Goal: Check status: Check status

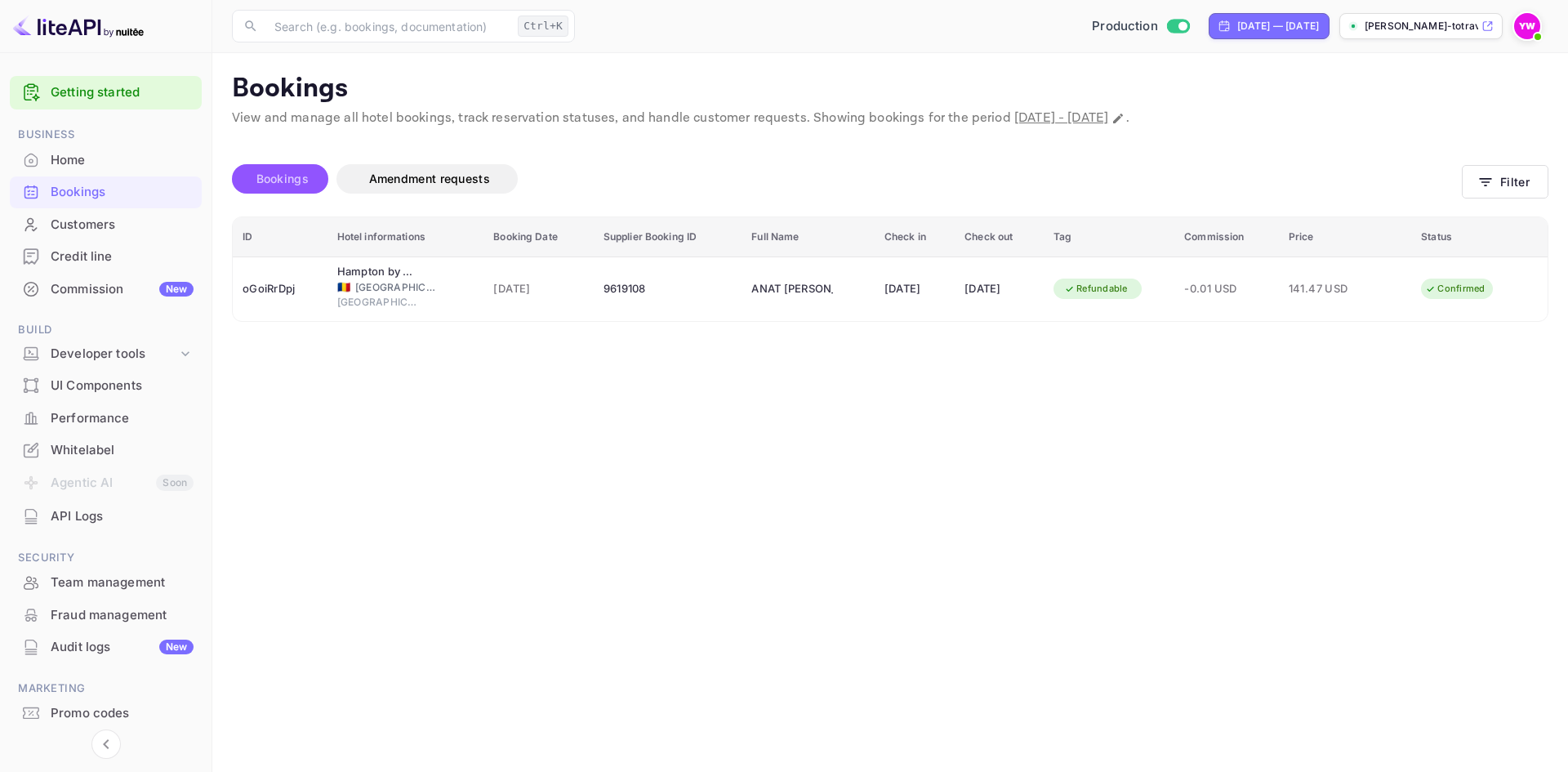
click at [260, 169] on span "Bookings" at bounding box center [282, 178] width 68 height 20
click at [107, 187] on div "Bookings" at bounding box center [121, 192] width 143 height 19
click at [1517, 172] on button "Filter" at bounding box center [1505, 182] width 87 height 34
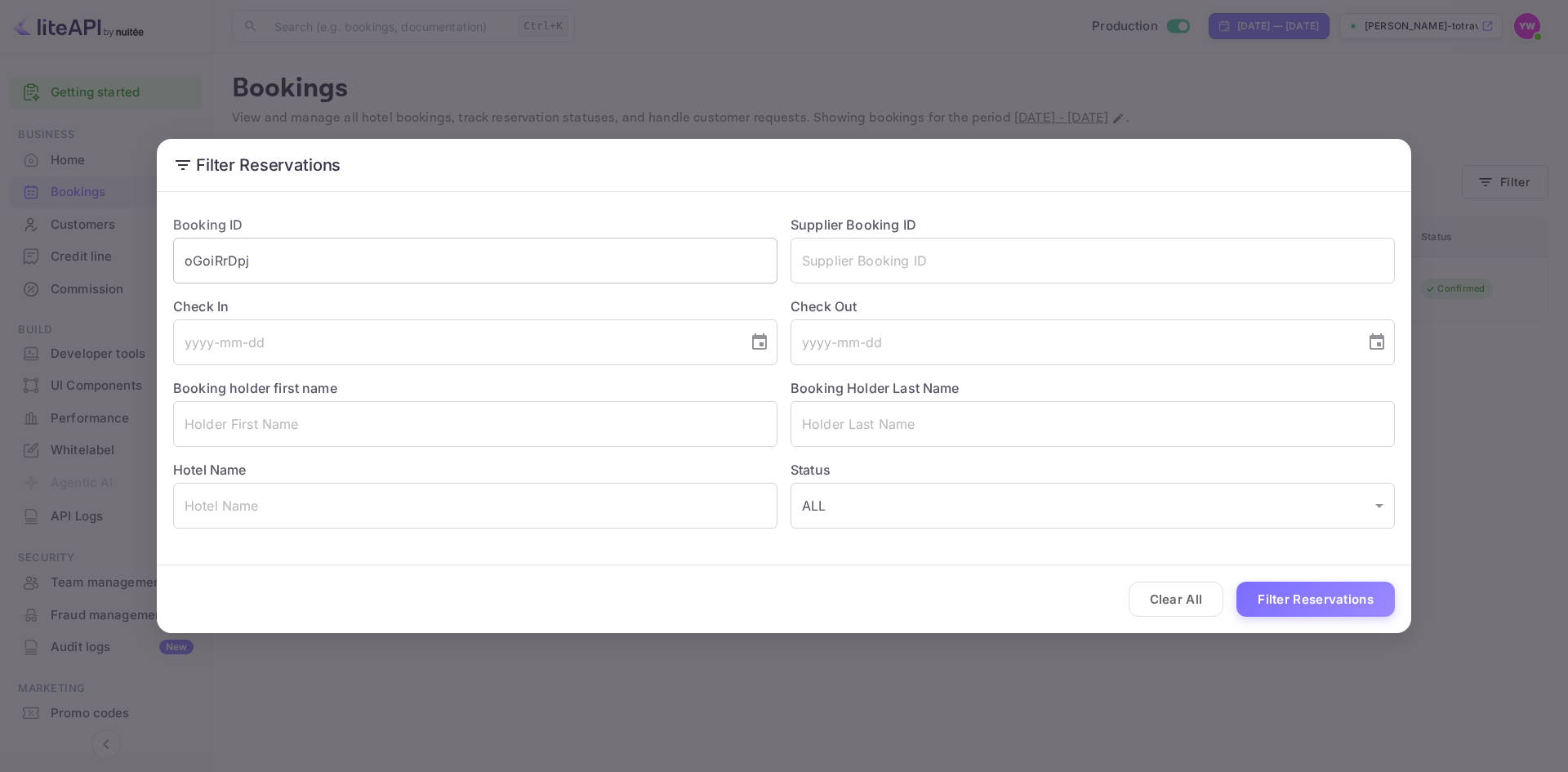
click at [393, 269] on input "oGoiRrDpj" at bounding box center [474, 260] width 604 height 46
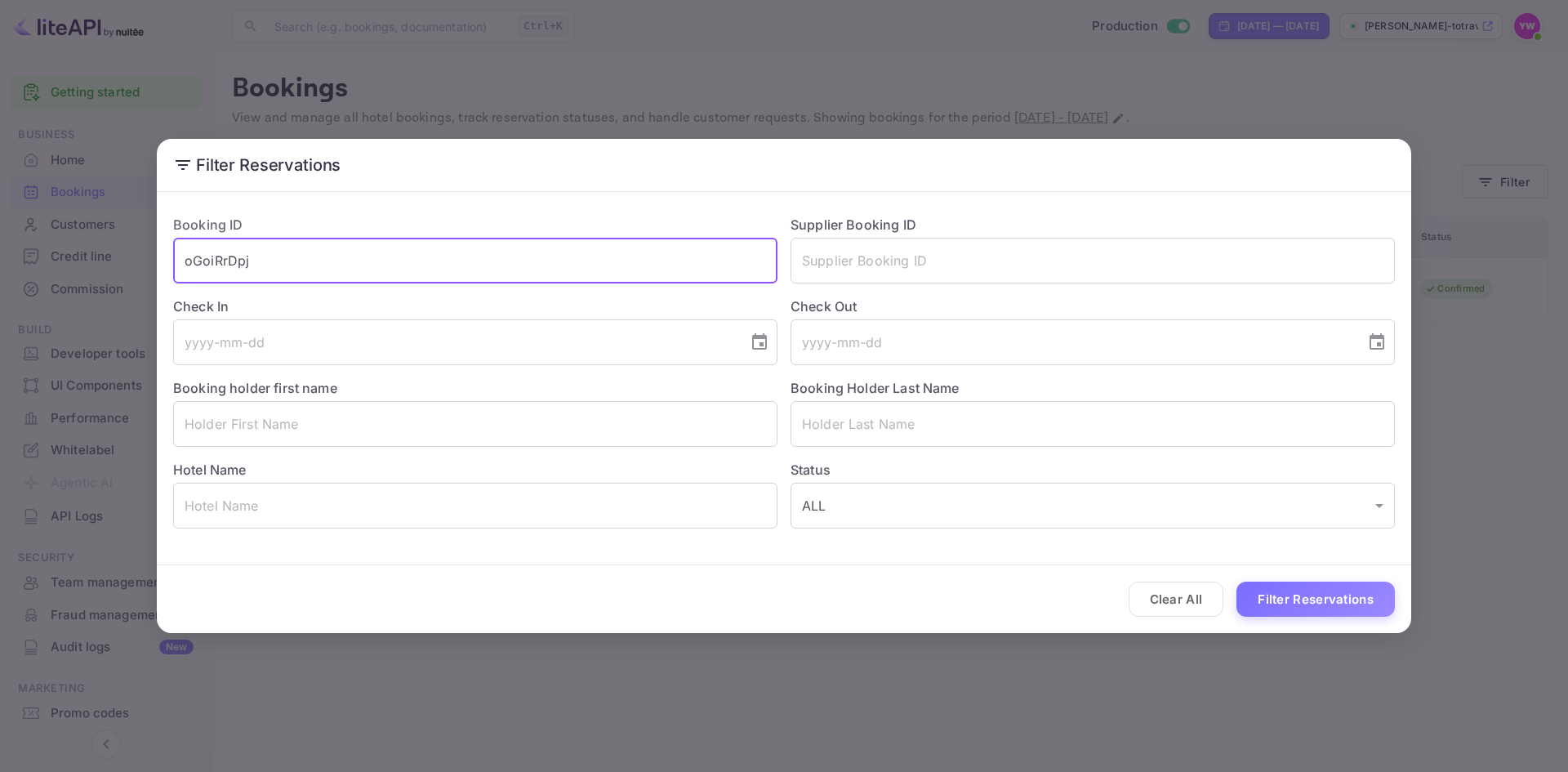
click at [390, 266] on input "oGoiRrDpj" at bounding box center [474, 260] width 604 height 46
click at [389, 265] on input "oGoiRrDpj" at bounding box center [474, 260] width 604 height 46
type input "9"
drag, startPoint x: 392, startPoint y: 261, endPoint x: 165, endPoint y: 275, distance: 227.4
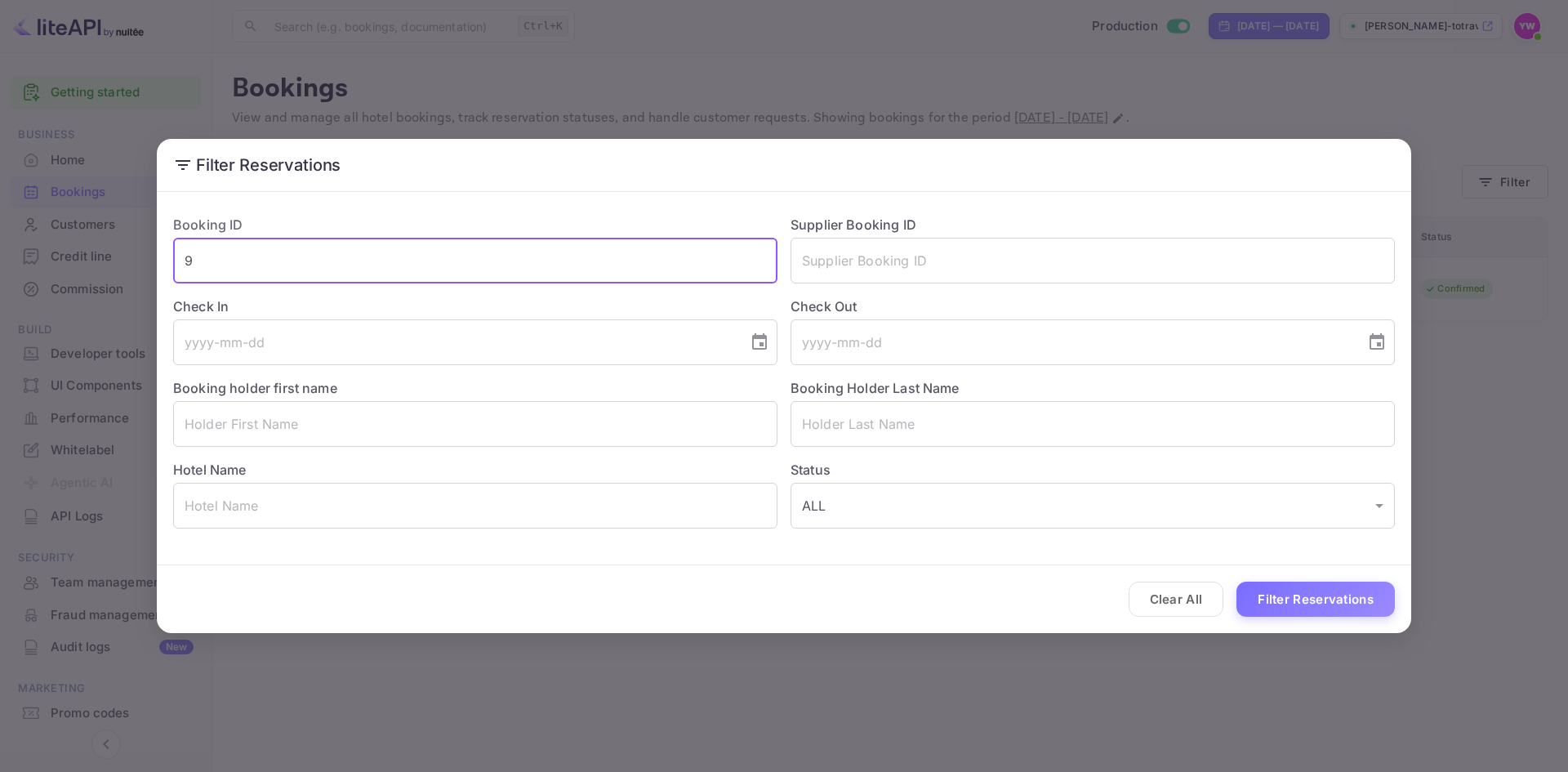
click at [165, 275] on div "Booking ID 9 ​" at bounding box center [468, 242] width 617 height 81
click at [925, 251] on input "text" at bounding box center [1092, 260] width 604 height 46
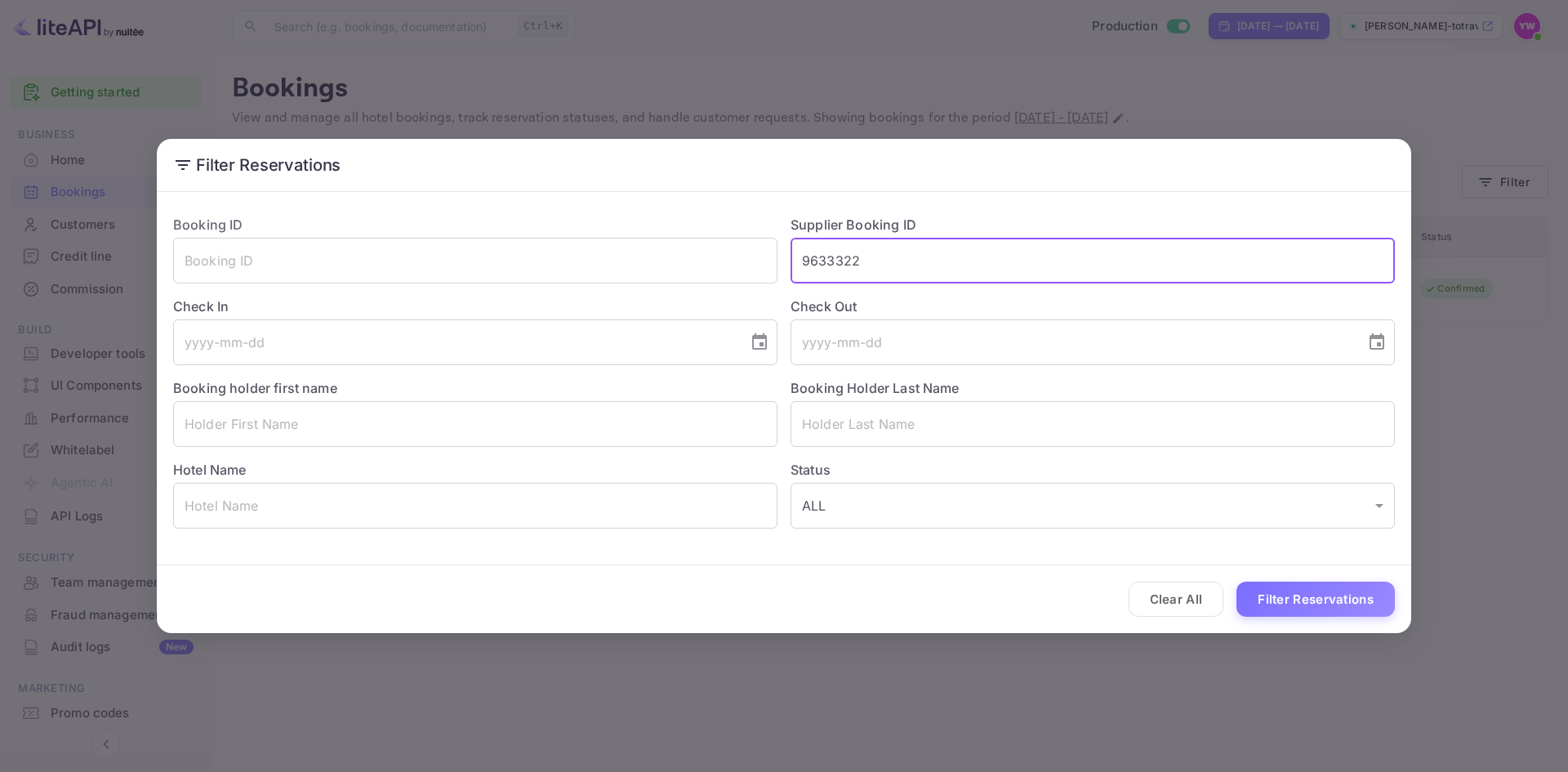
type input "9633322"
click at [1237, 582] on button "Filter Reservations" at bounding box center [1316, 599] width 159 height 35
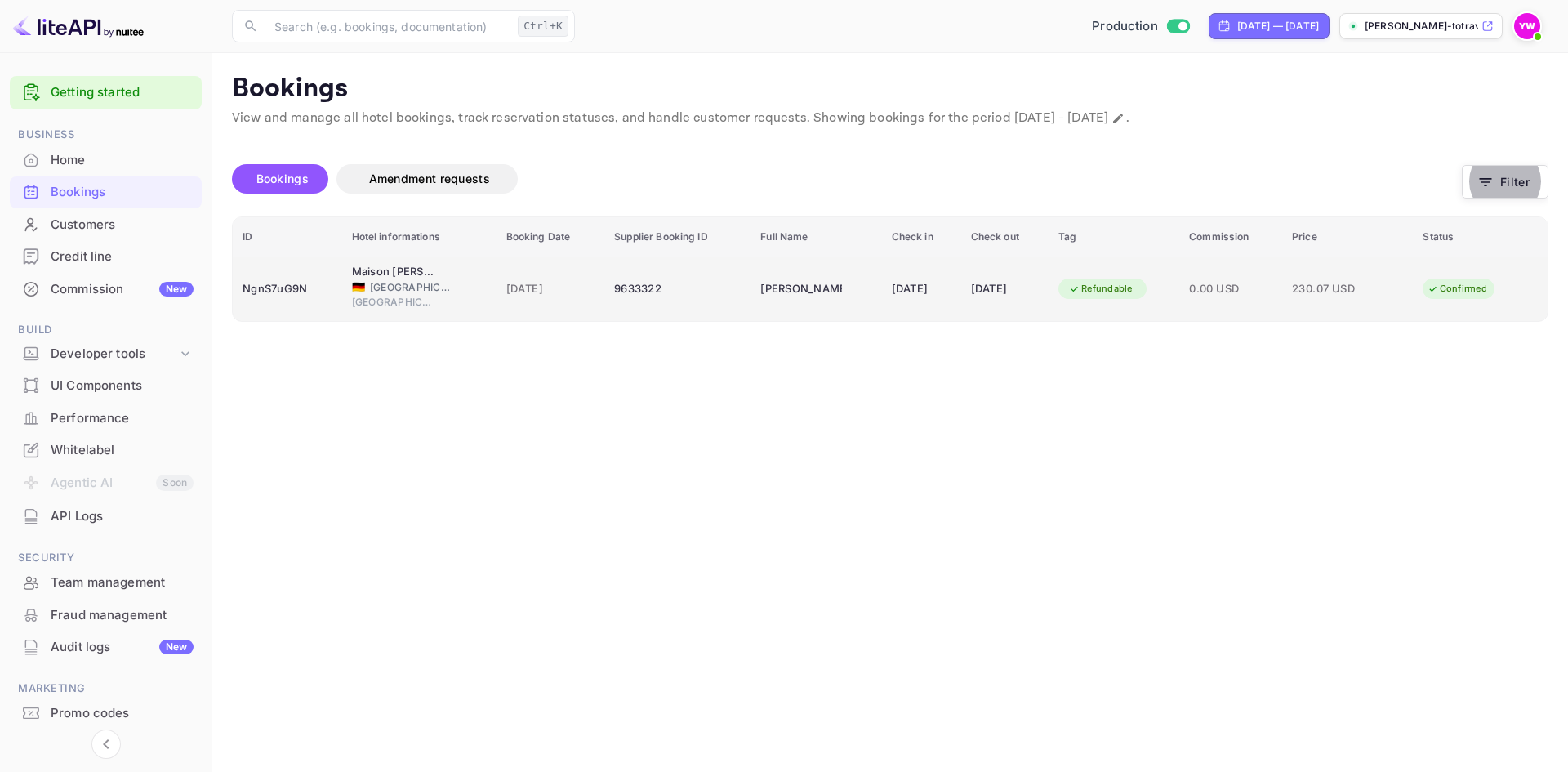
click at [1264, 274] on td "0.00 USD" at bounding box center [1230, 288] width 103 height 64
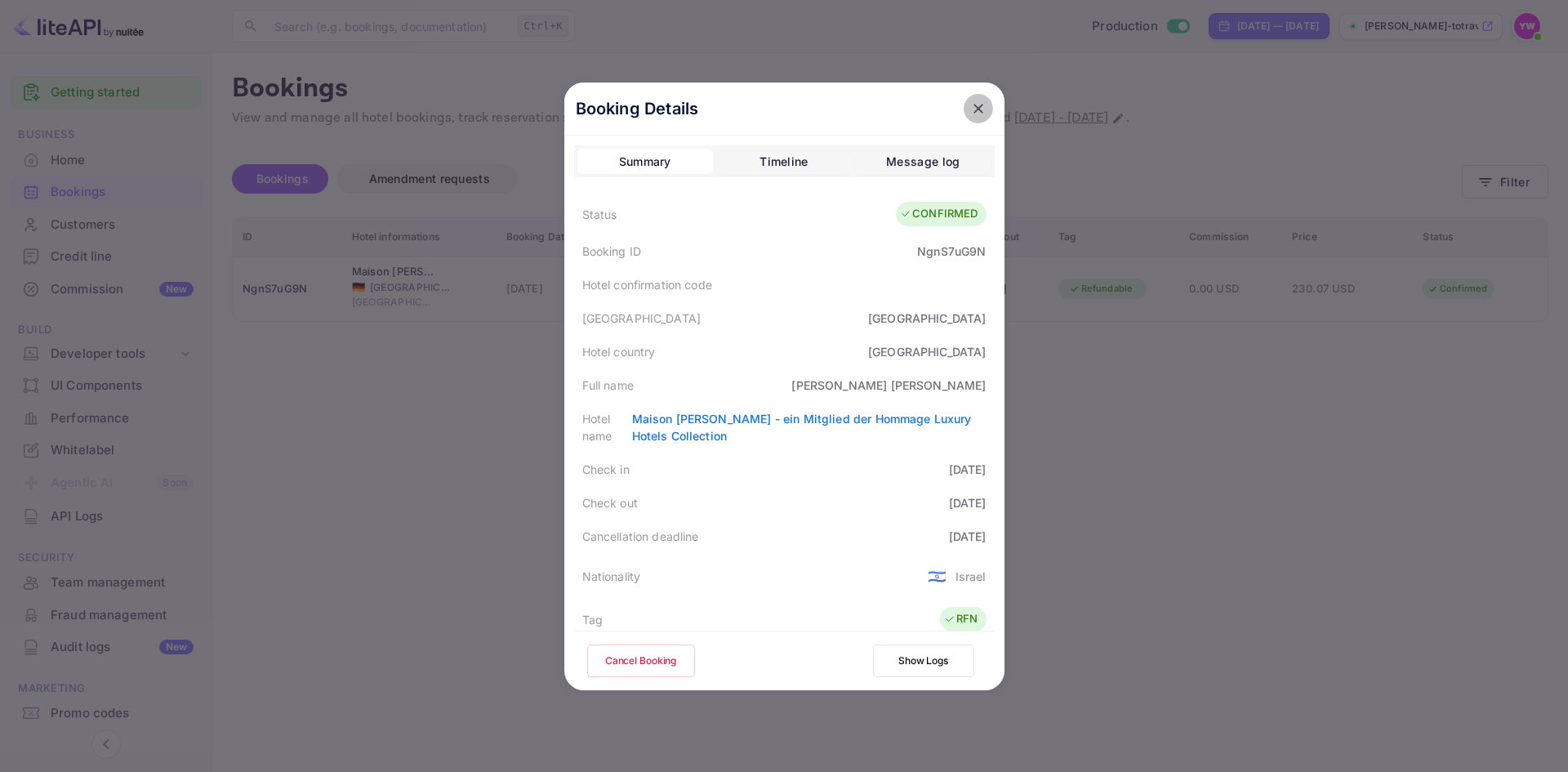
click at [973, 101] on icon "close" at bounding box center [977, 108] width 16 height 16
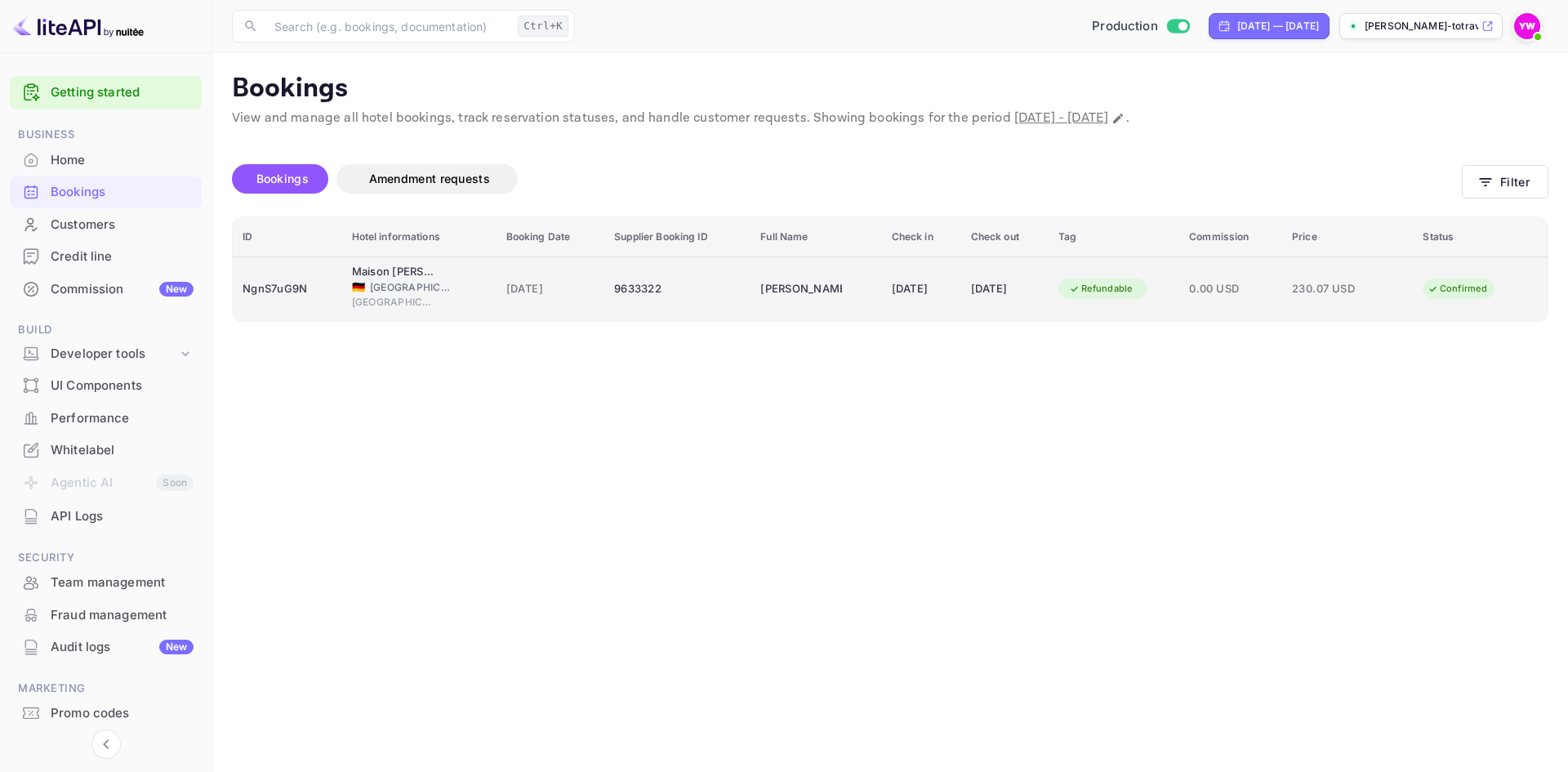
click at [1342, 291] on span "230.07 USD" at bounding box center [1332, 288] width 81 height 18
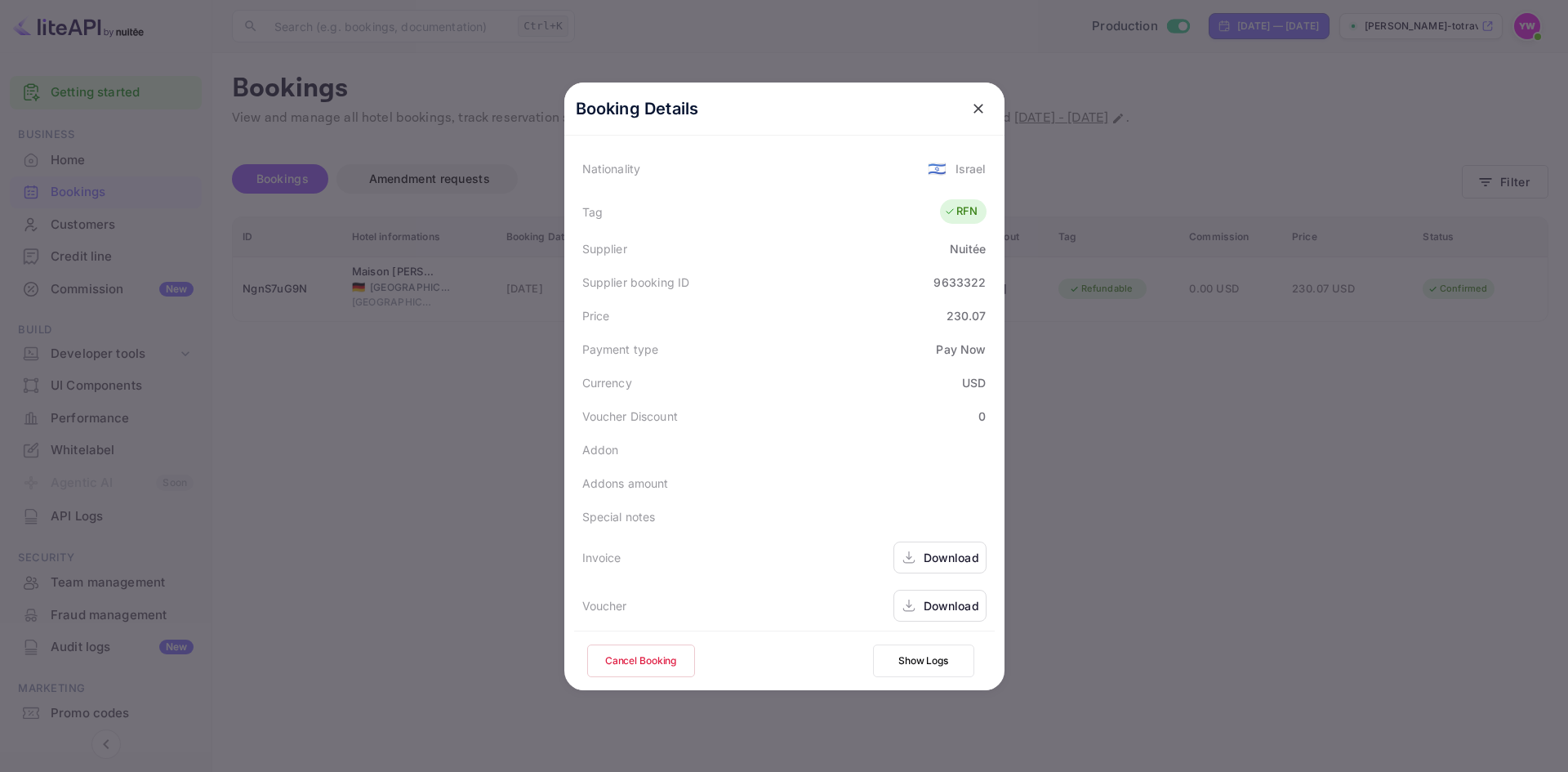
scroll to position [408, 0]
click at [926, 607] on div "Download" at bounding box center [950, 605] width 55 height 17
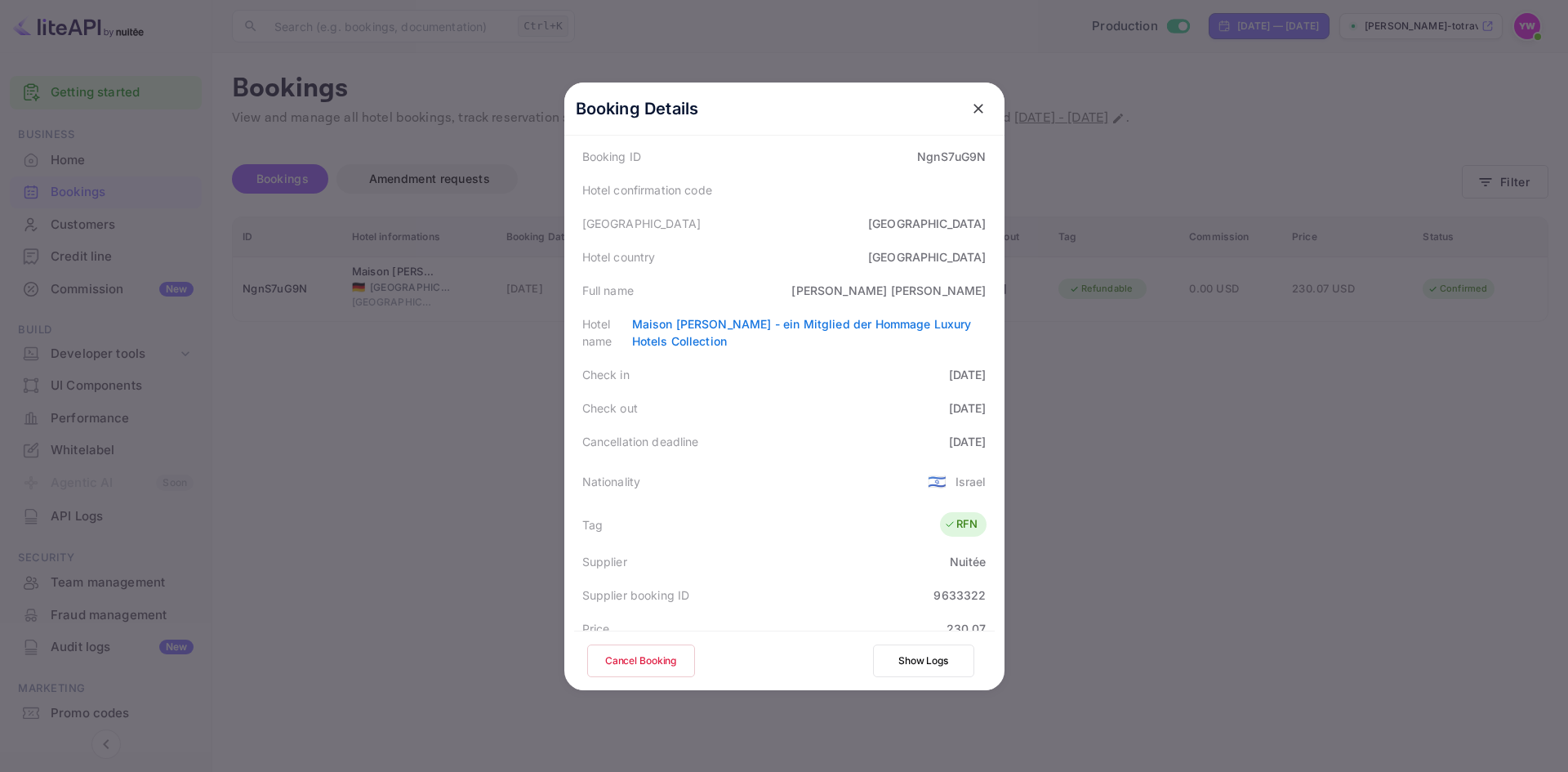
scroll to position [0, 0]
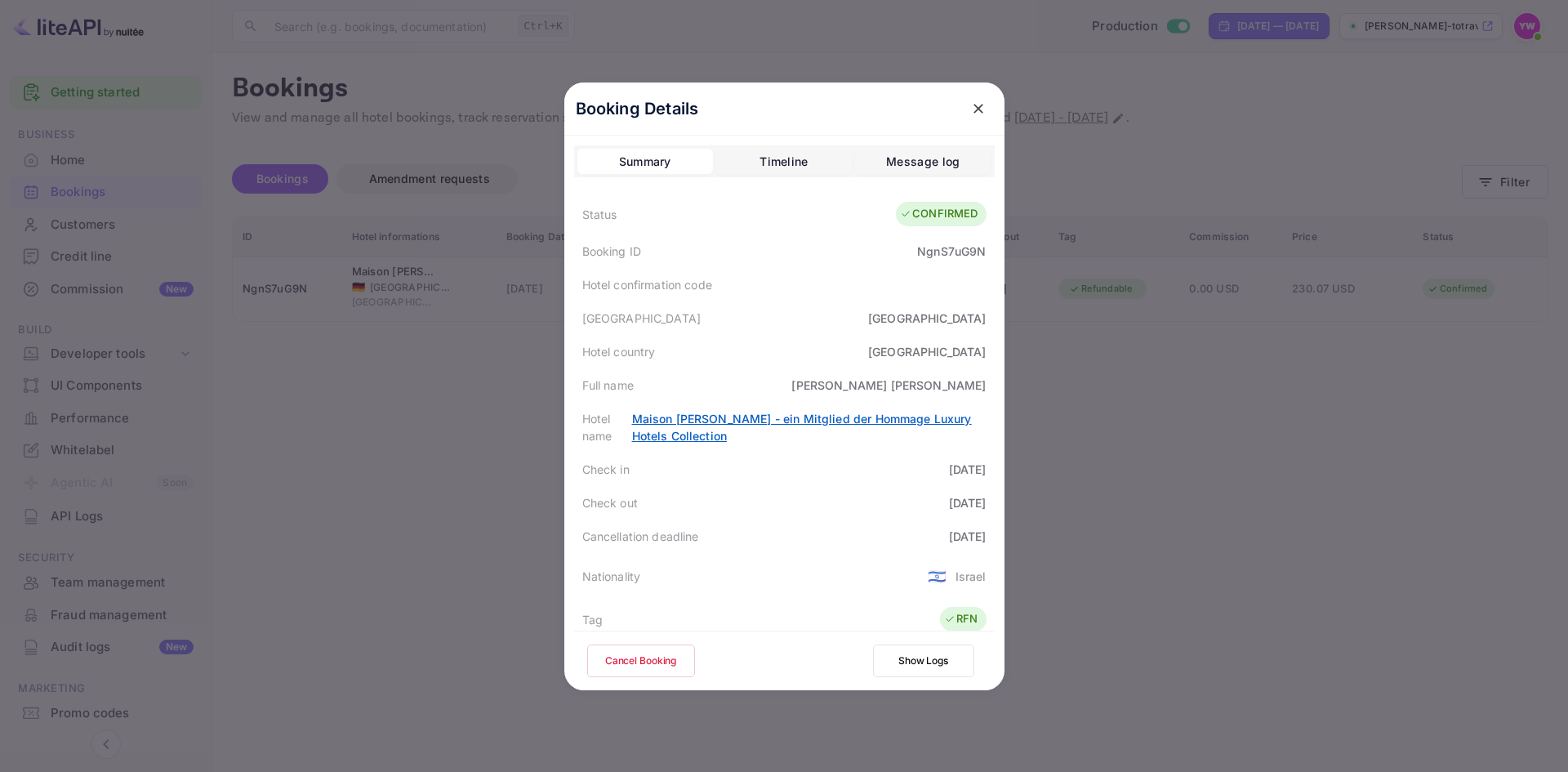
click at [833, 423] on link "Maison [PERSON_NAME] - ein Mitglied der Hommage Luxury Hotels Collection" at bounding box center [802, 427] width 340 height 31
click at [825, 518] on div "Check out [DATE]" at bounding box center [784, 503] width 421 height 34
click at [792, 166] on div "Timeline" at bounding box center [784, 161] width 49 height 20
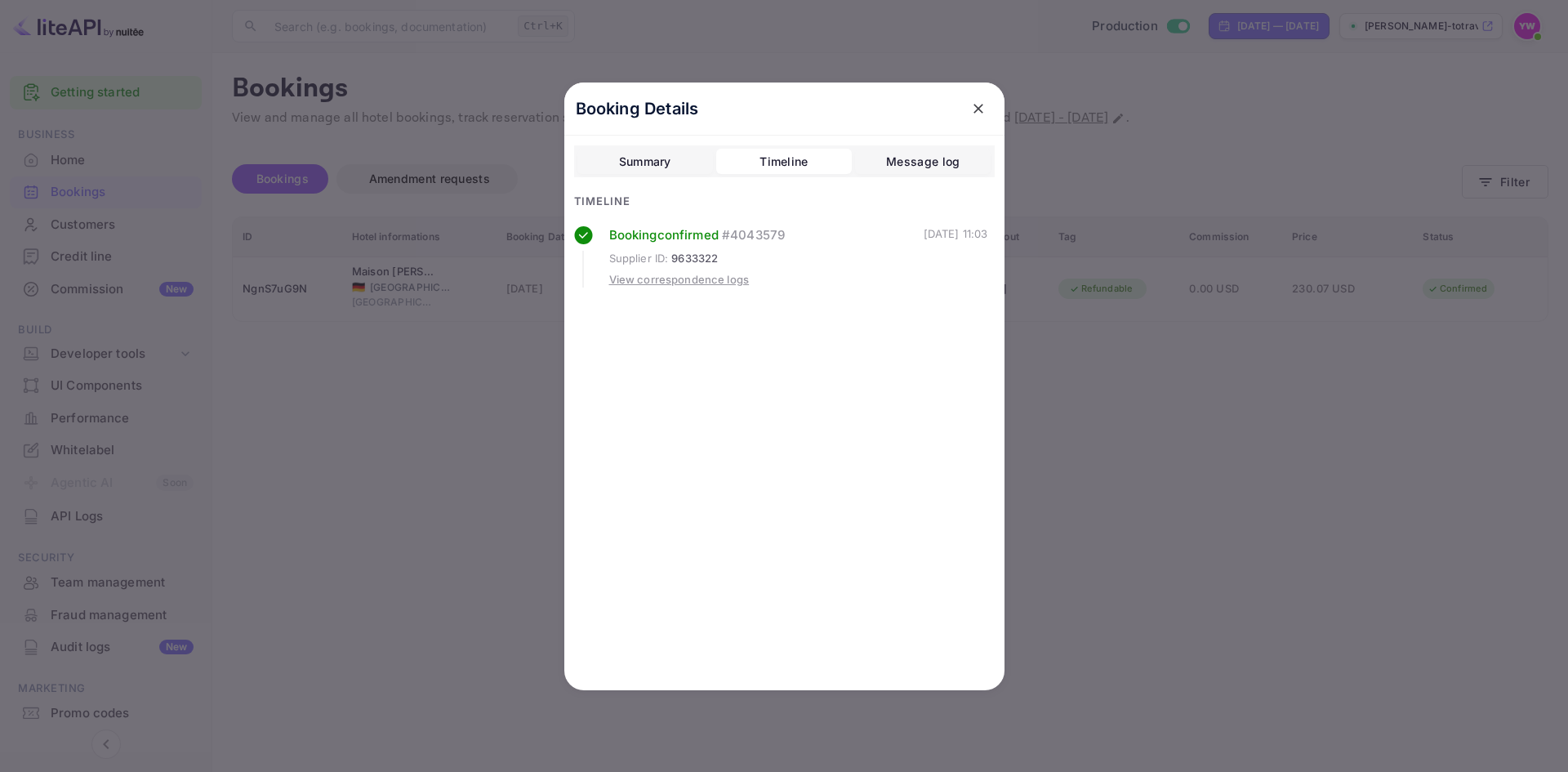
click at [901, 146] on div "Summary Timeline Message log" at bounding box center [784, 161] width 421 height 33
click at [905, 154] on div "Message log" at bounding box center [922, 161] width 74 height 20
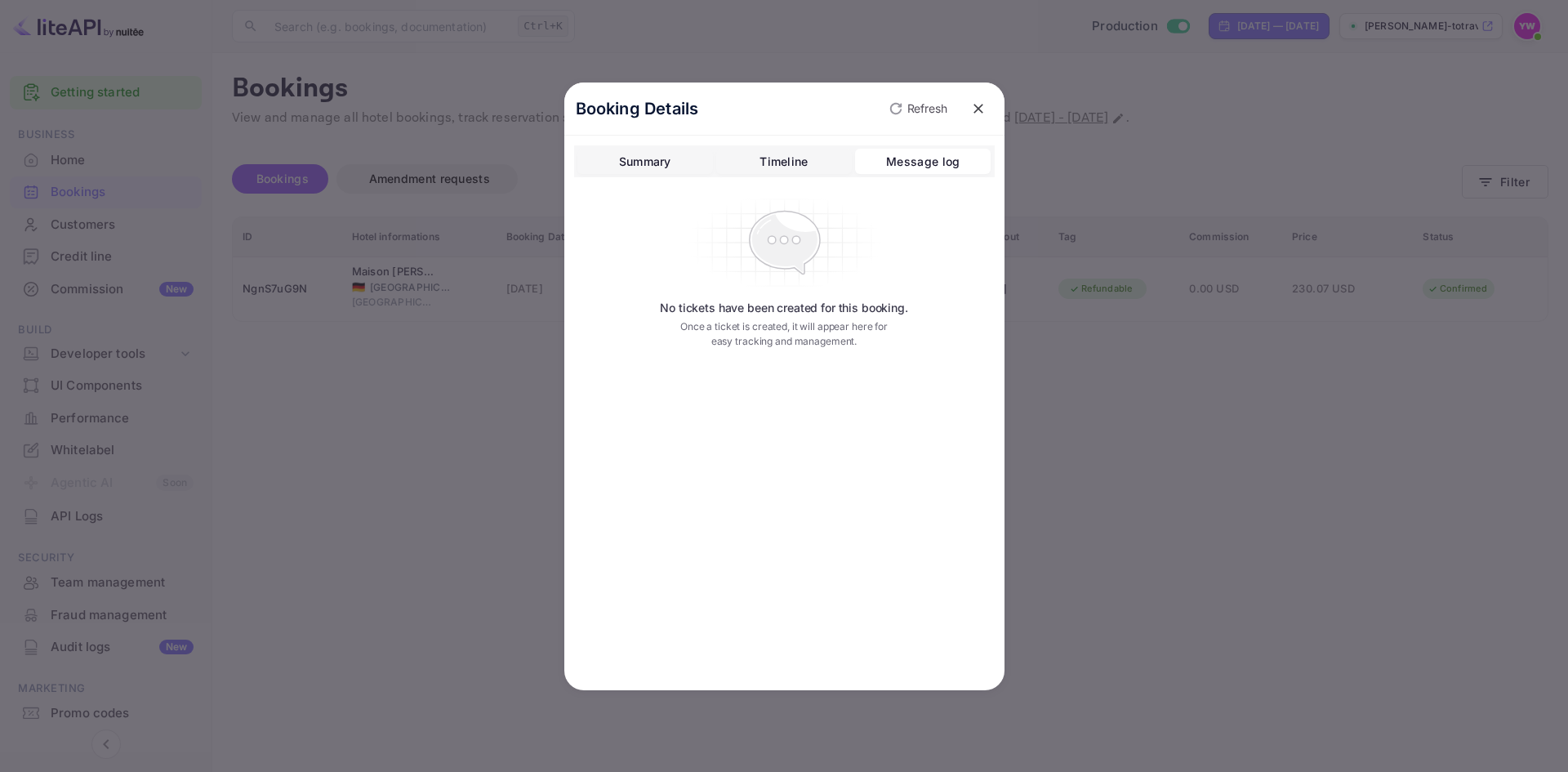
click at [643, 160] on div "Summary" at bounding box center [645, 161] width 52 height 20
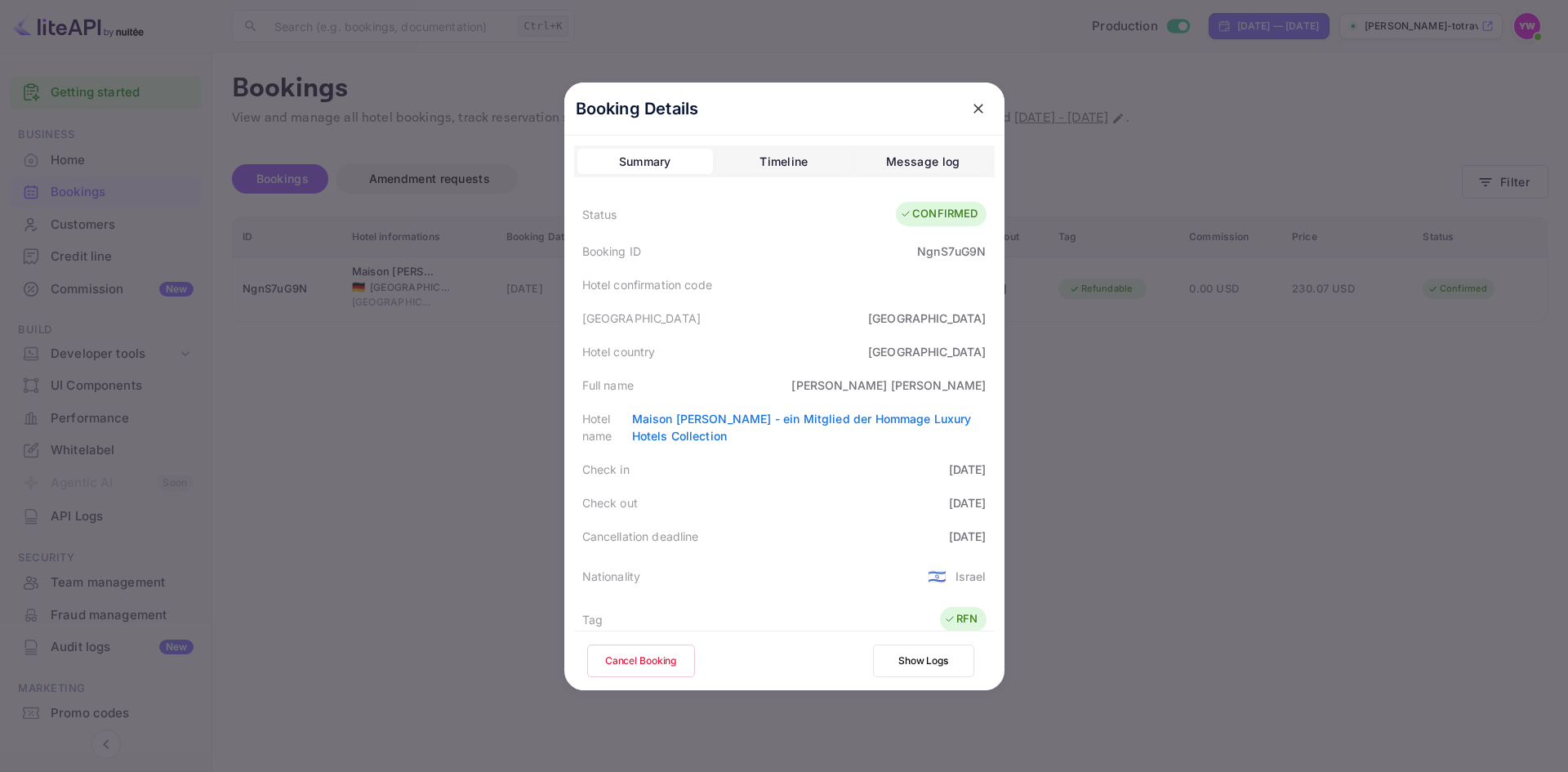
click at [760, 158] on div "Timeline" at bounding box center [784, 161] width 49 height 20
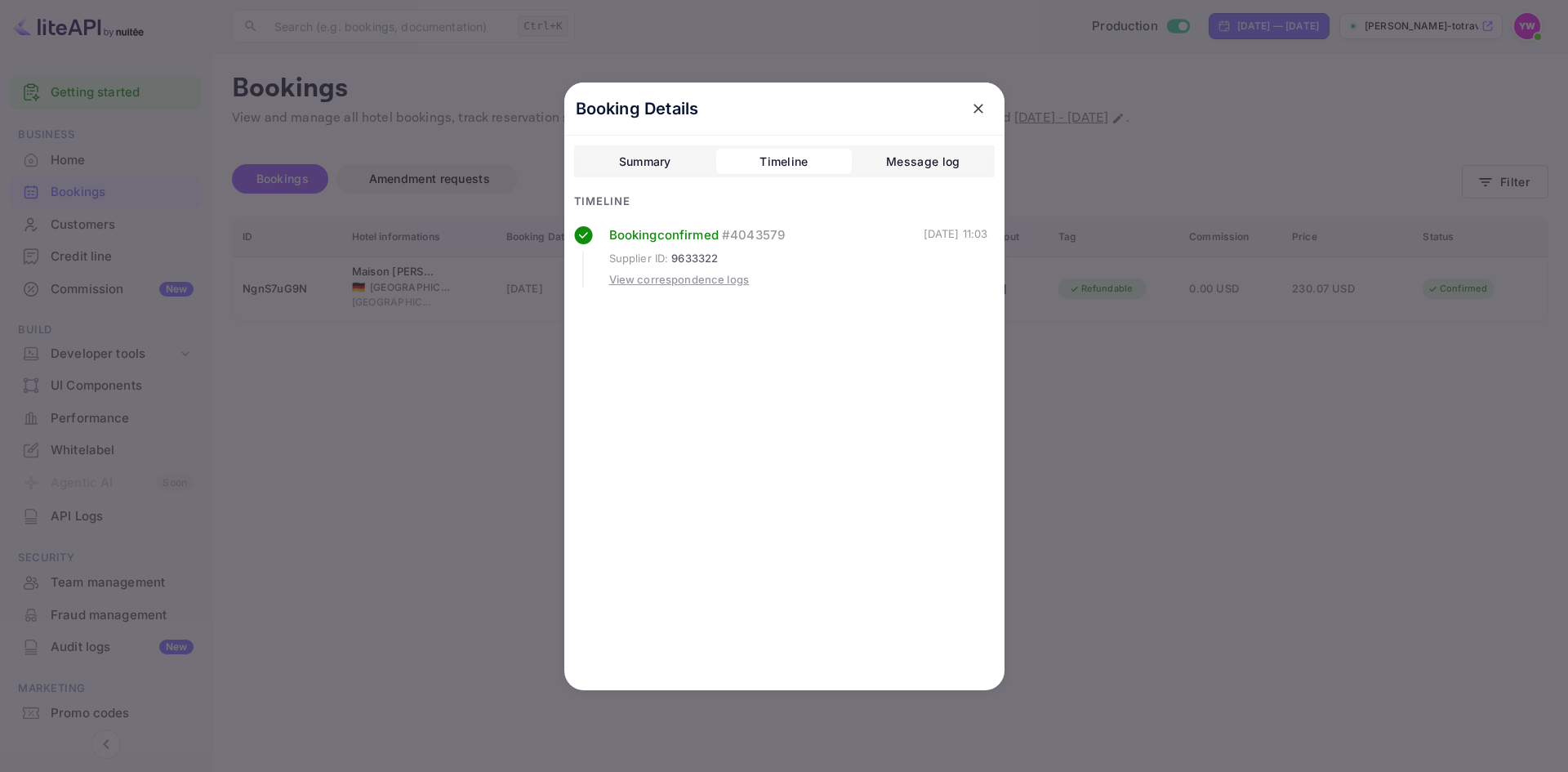
click at [981, 109] on icon "close" at bounding box center [977, 108] width 16 height 16
